Goal: Task Accomplishment & Management: Complete application form

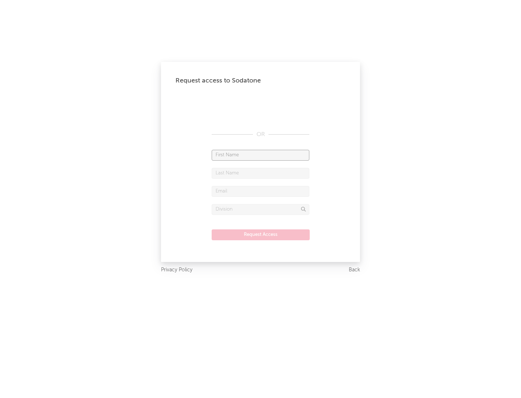
click at [260, 155] on input "text" at bounding box center [261, 155] width 98 height 11
type input "[PERSON_NAME]"
click at [260, 173] on input "text" at bounding box center [261, 173] width 98 height 11
type input "[PERSON_NAME]"
click at [260, 191] on input "text" at bounding box center [261, 191] width 98 height 11
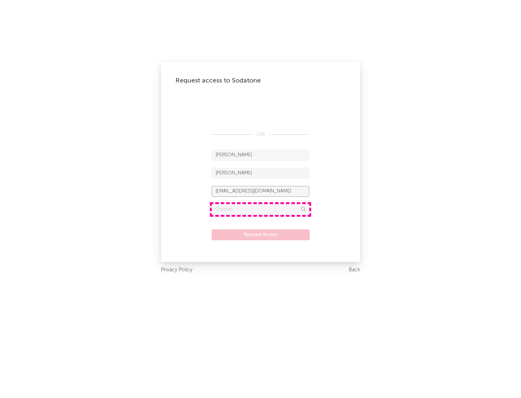
type input "[EMAIL_ADDRESS][DOMAIN_NAME]"
click at [260, 209] on input "text" at bounding box center [261, 209] width 98 height 11
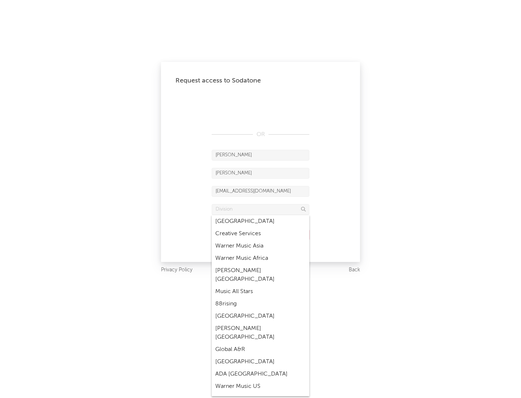
click at [260, 285] on div "Music All Stars" at bounding box center [261, 291] width 98 height 12
type input "Music All Stars"
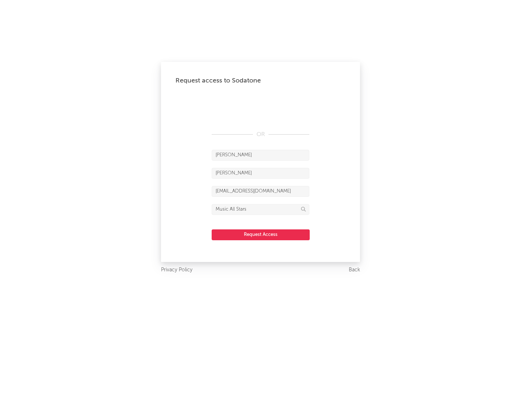
click at [260, 234] on button "Request Access" at bounding box center [261, 234] width 98 height 11
